Goal: Transaction & Acquisition: Purchase product/service

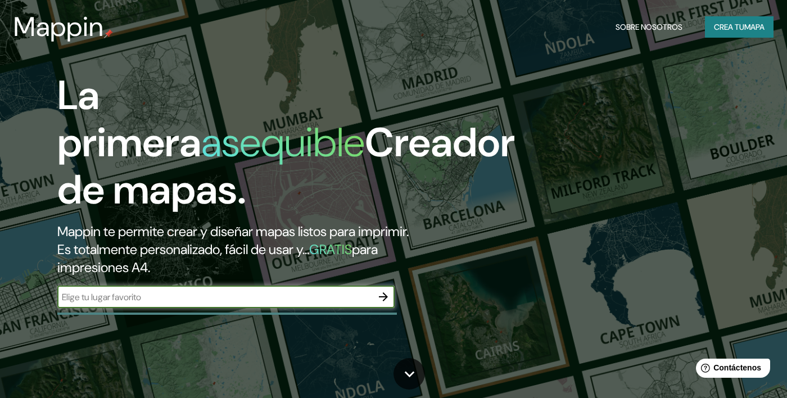
click at [251, 296] on input "text" at bounding box center [214, 296] width 315 height 13
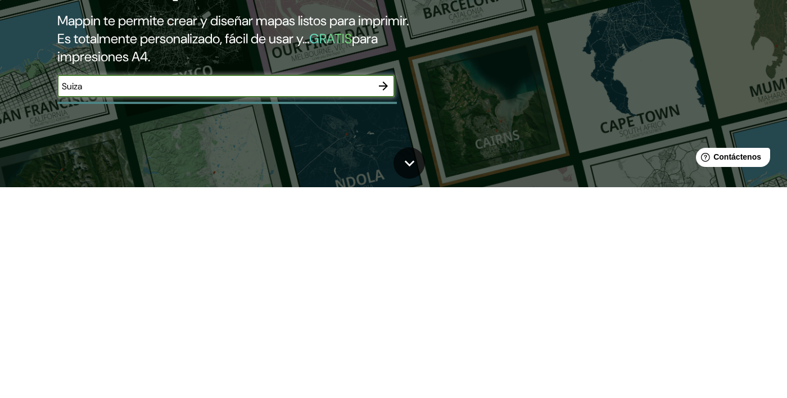
type input "Suiza"
click at [388, 301] on icon "button" at bounding box center [382, 296] width 13 height 13
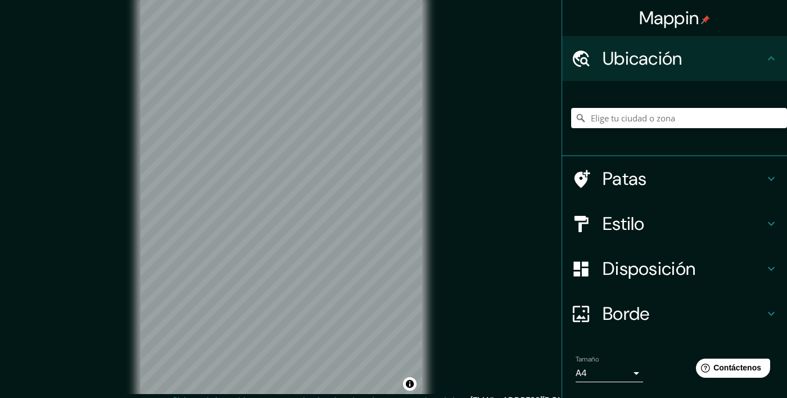
click at [645, 184] on font "Patas" at bounding box center [624, 179] width 44 height 24
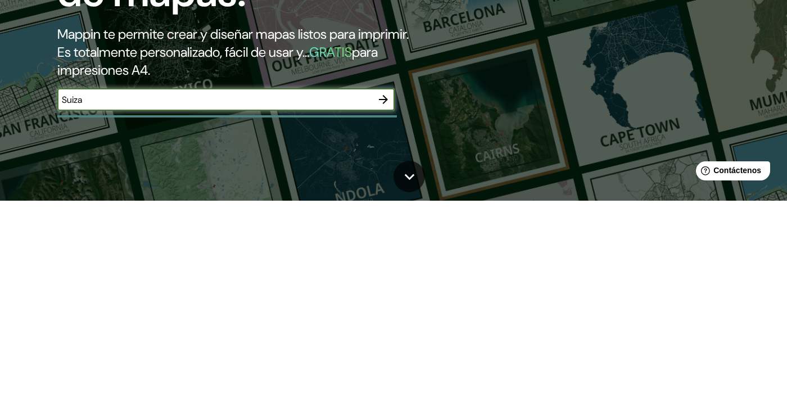
type input "Suiza"
click at [383, 298] on icon "button" at bounding box center [382, 296] width 13 height 13
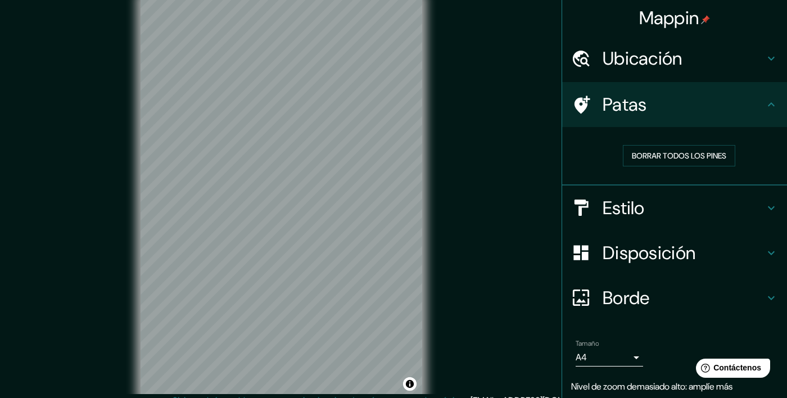
click at [779, 204] on div "Estilo" at bounding box center [674, 207] width 225 height 45
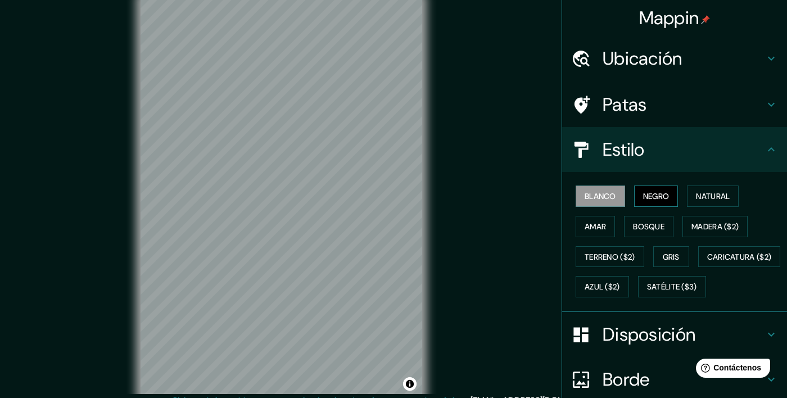
click at [661, 190] on font "Negro" at bounding box center [656, 196] width 26 height 15
click at [602, 202] on font "Blanco" at bounding box center [599, 196] width 31 height 15
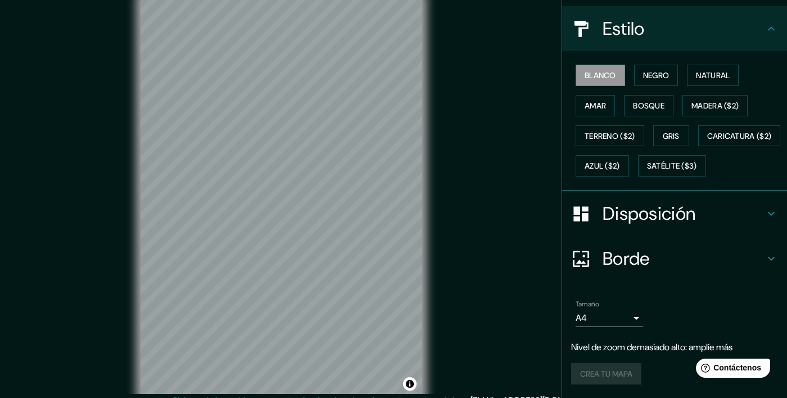
click at [768, 258] on icon at bounding box center [770, 258] width 13 height 13
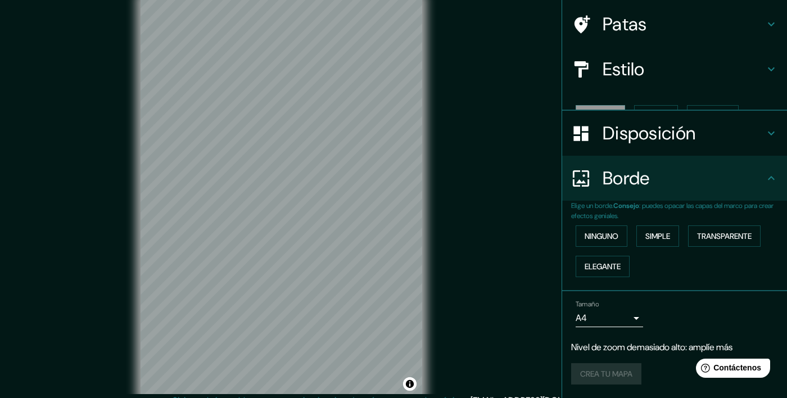
scroll to position [61, 0]
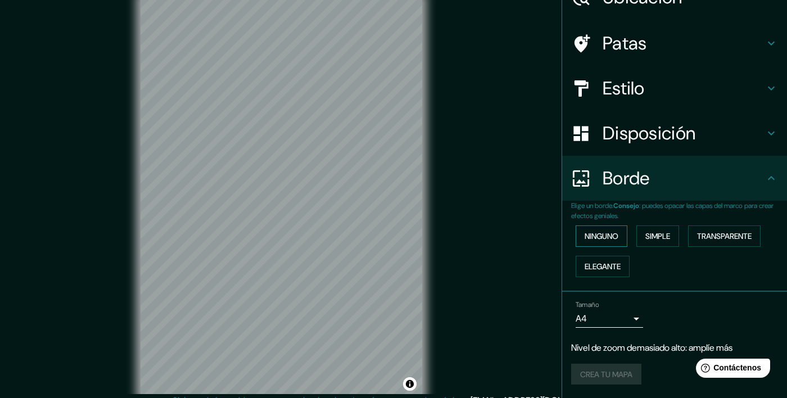
click at [609, 230] on font "Ninguno" at bounding box center [601, 236] width 34 height 15
click at [655, 238] on font "Simple" at bounding box center [657, 236] width 25 height 10
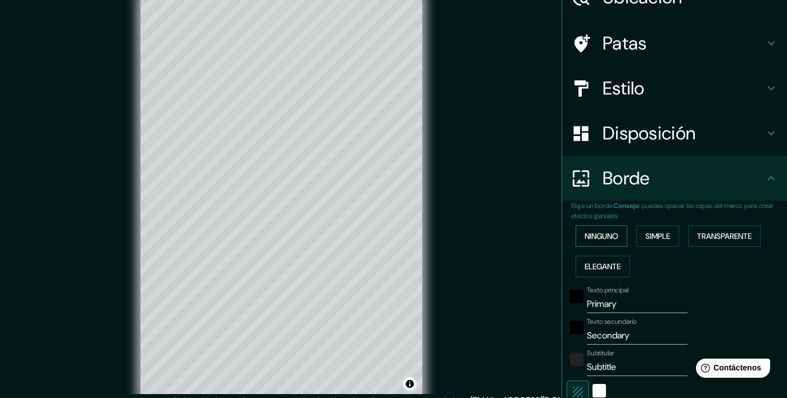
click at [612, 239] on font "Ninguno" at bounding box center [601, 236] width 34 height 10
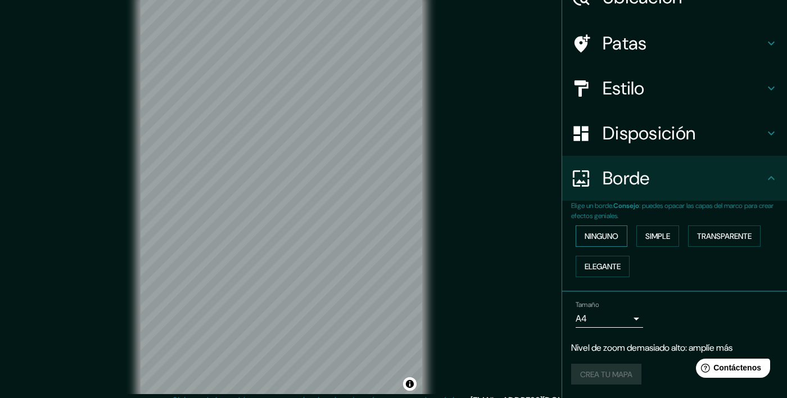
scroll to position [0, 0]
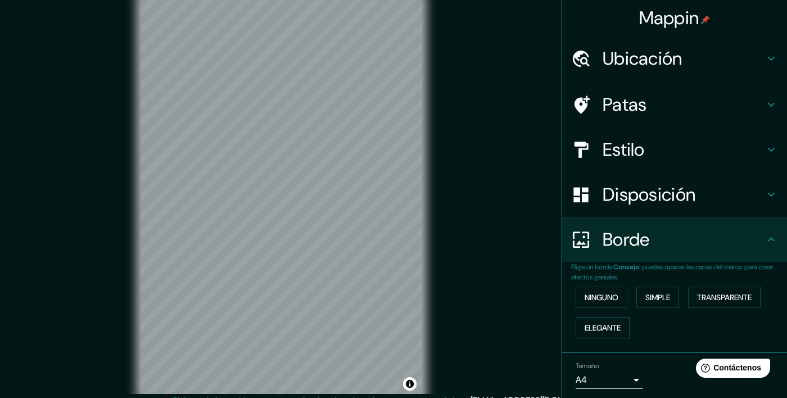
click at [757, 65] on h4 "Ubicación" at bounding box center [683, 58] width 162 height 22
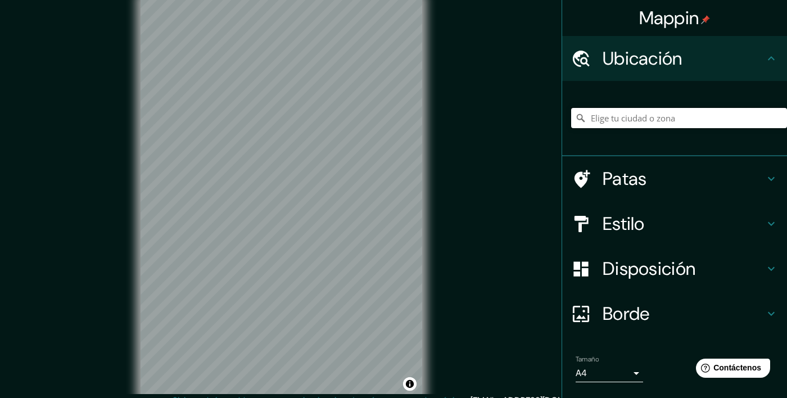
click at [670, 120] on input "Elige tu ciudad o zona" at bounding box center [679, 118] width 216 height 20
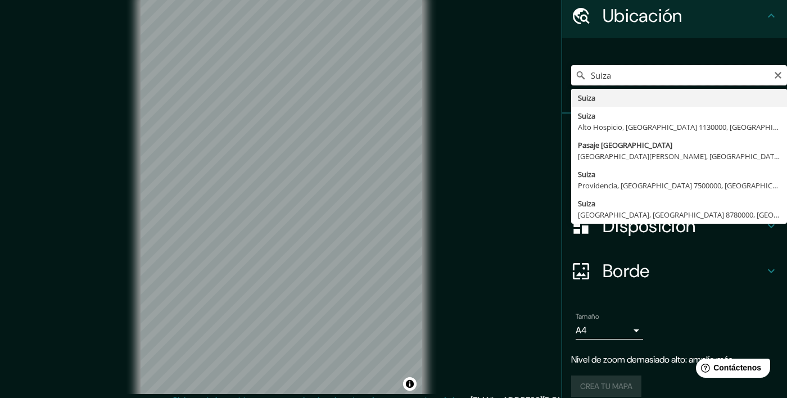
scroll to position [54, 0]
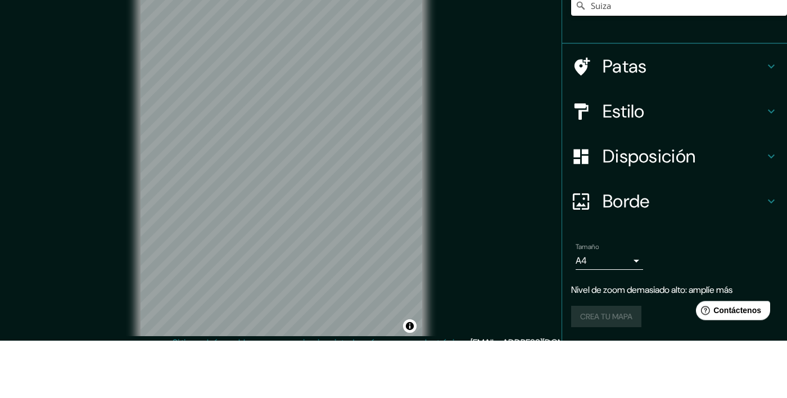
type input "Suiza"
click at [628, 66] on input "Suiza" at bounding box center [679, 63] width 216 height 20
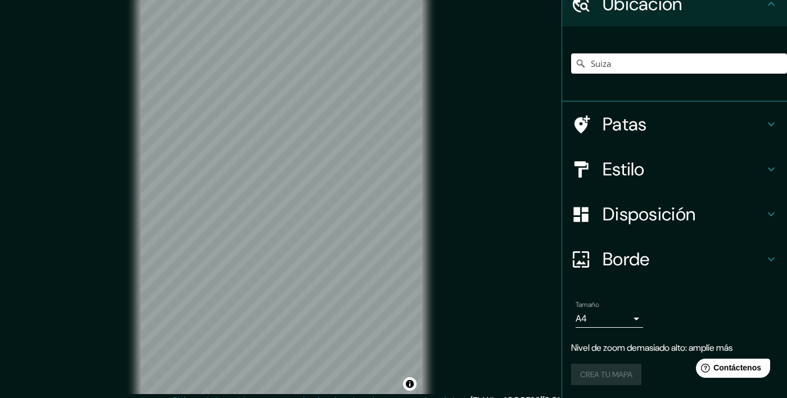
click at [741, 169] on h4 "Estilo" at bounding box center [683, 169] width 162 height 22
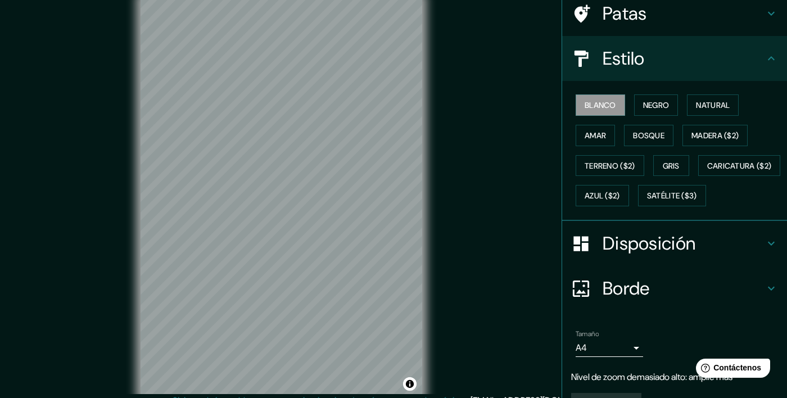
scroll to position [0, 0]
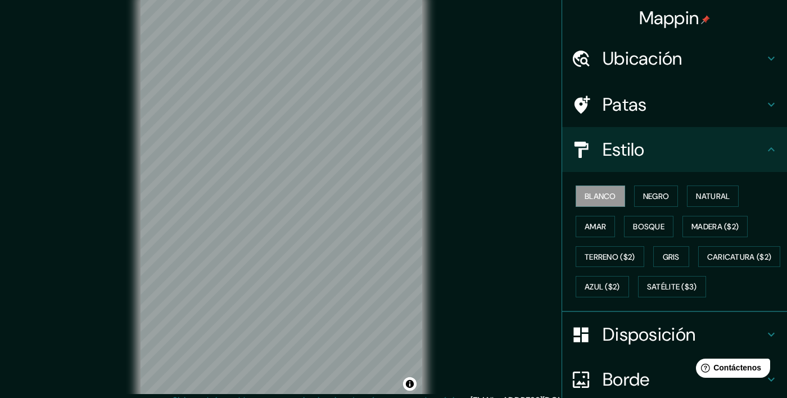
click at [765, 60] on icon at bounding box center [770, 58] width 13 height 13
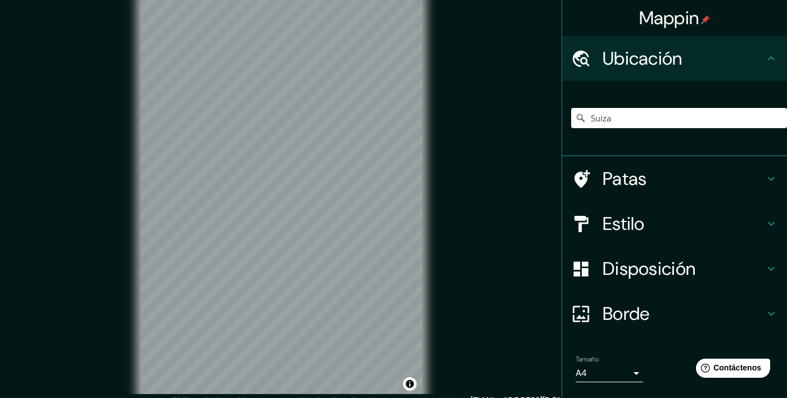
click at [758, 174] on h4 "Patas" at bounding box center [683, 178] width 162 height 22
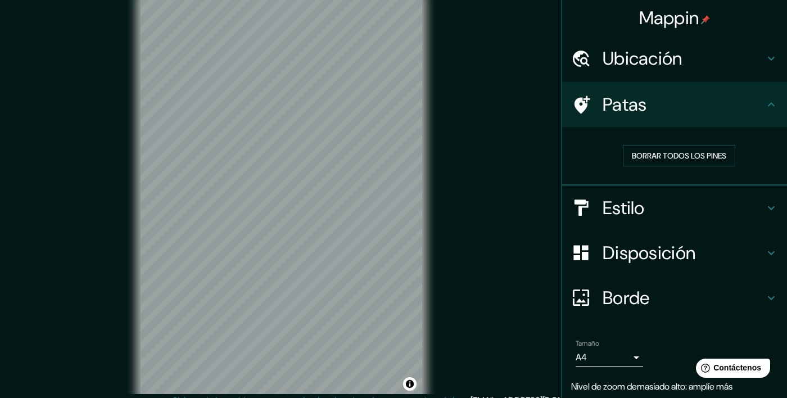
click at [730, 202] on h4 "Estilo" at bounding box center [683, 208] width 162 height 22
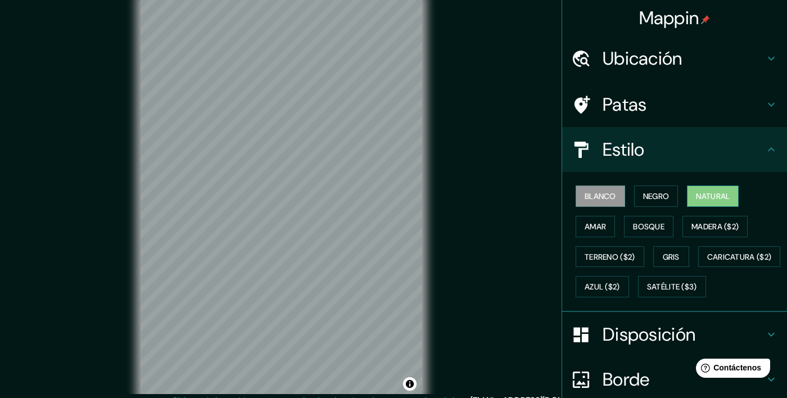
click at [729, 197] on font "Natural" at bounding box center [713, 196] width 34 height 10
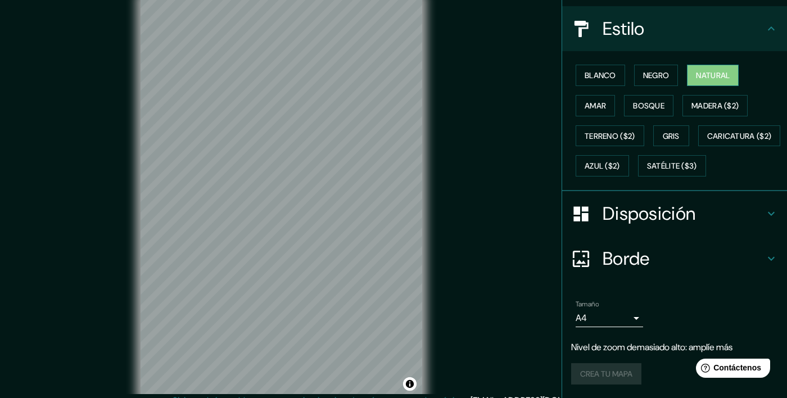
scroll to position [140, 0]
